Goal: Find specific page/section: Find specific page/section

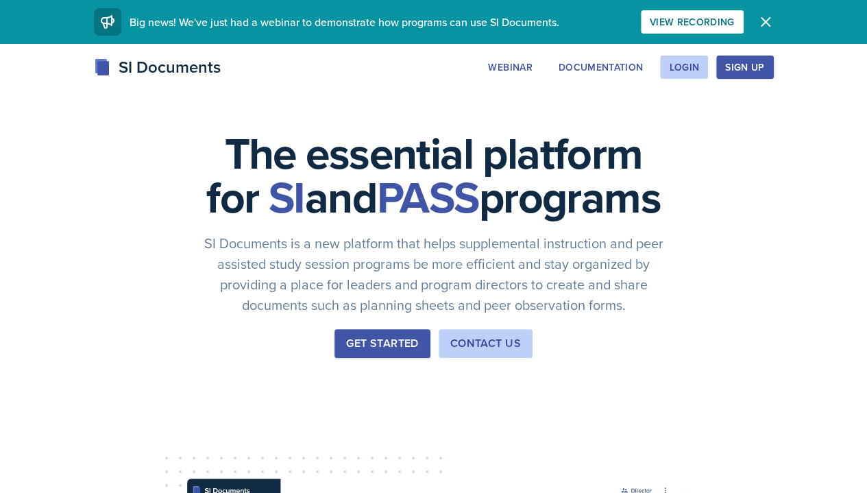
click at [708, 56] on button "Login" at bounding box center [684, 67] width 48 height 23
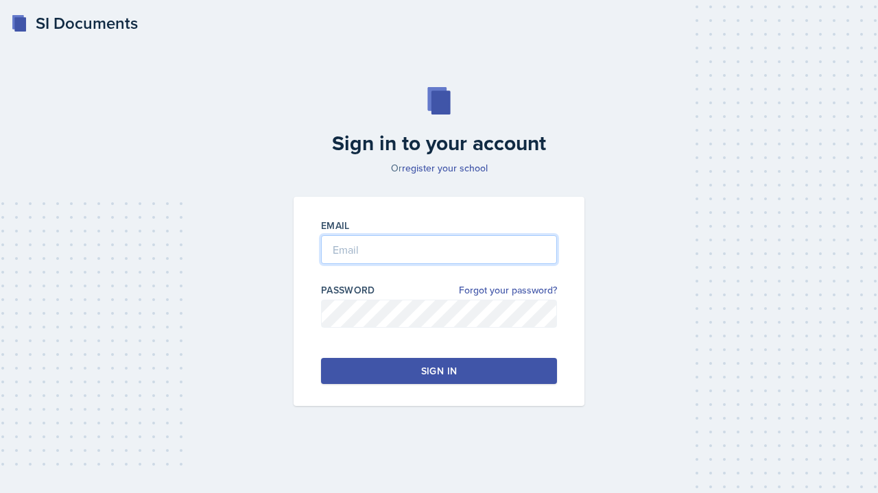
click at [394, 238] on input "email" at bounding box center [439, 249] width 236 height 29
type input "[EMAIL_ADDRESS][DOMAIN_NAME]"
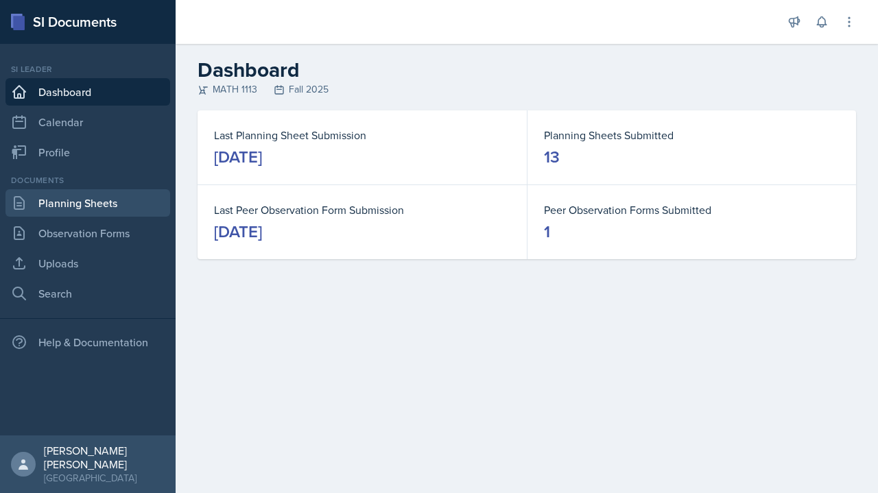
click at [62, 203] on link "Planning Sheets" at bounding box center [87, 202] width 165 height 27
